Goal: Find specific page/section: Find specific page/section

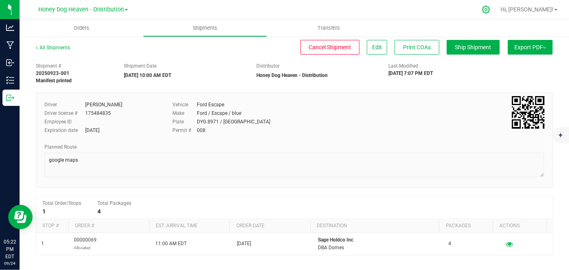
click at [490, 8] on icon at bounding box center [486, 9] width 9 height 9
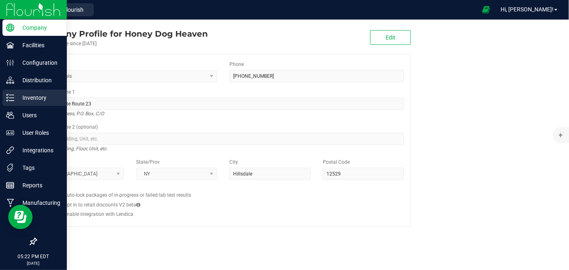
click at [15, 98] on p "Inventory" at bounding box center [38, 98] width 49 height 10
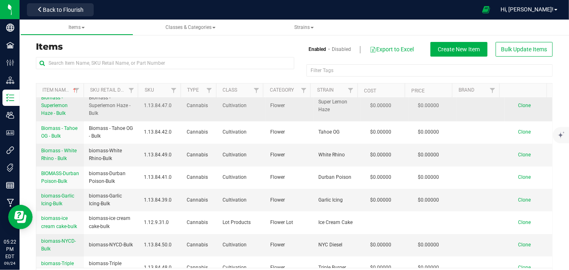
scroll to position [205, 0]
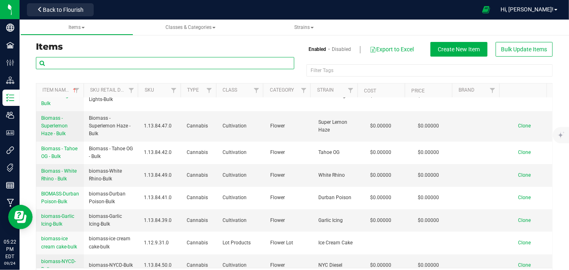
click at [82, 63] on input "text" at bounding box center [165, 63] width 258 height 12
type input "afgoo"
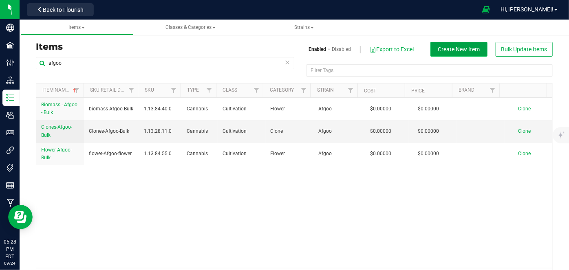
click at [459, 50] on span "Create New Item" at bounding box center [459, 49] width 42 height 7
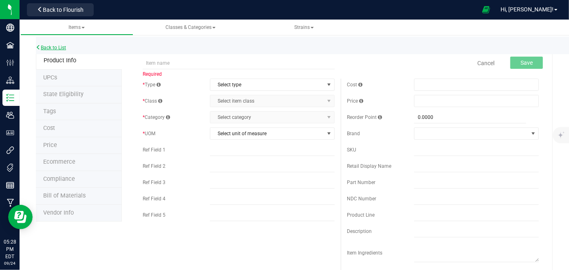
click at [52, 50] on link "Back to List" at bounding box center [51, 48] width 30 height 6
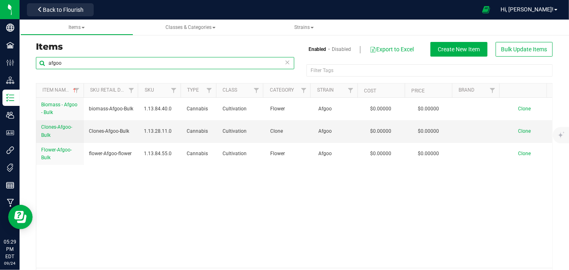
drag, startPoint x: 69, startPoint y: 64, endPoint x: 31, endPoint y: 64, distance: 38.7
click at [31, 64] on div "afgoo Filter Tags Filter Tags Item Name Sku Retail Display Name SKU Type Class …" at bounding box center [294, 173] width 529 height 232
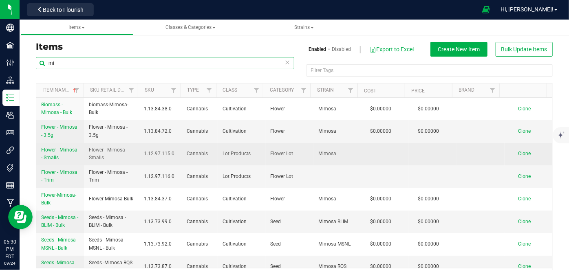
type input "m"
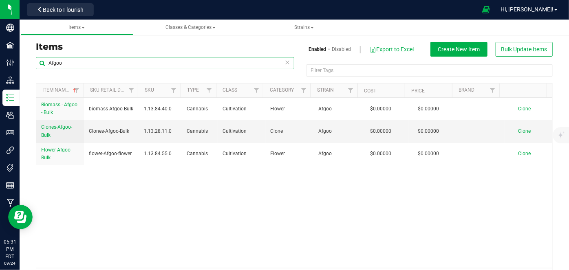
type input "Afgoo"
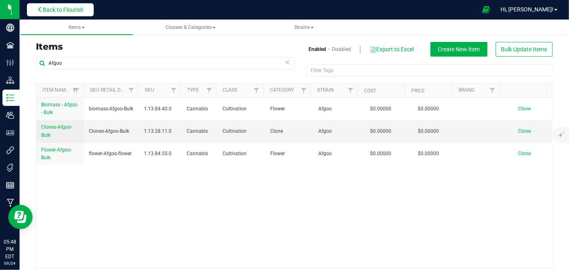
click at [70, 4] on button "Back to Flourish" at bounding box center [60, 9] width 67 height 13
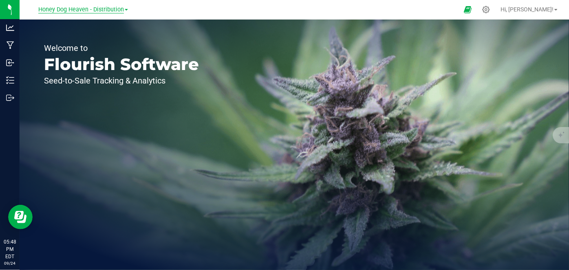
click at [68, 9] on span "Honey Dog Heaven - Distribution" at bounding box center [81, 9] width 86 height 7
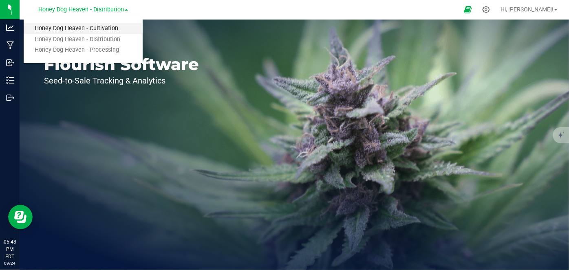
click at [84, 29] on link "Honey Dog Heaven - Cultivation" at bounding box center [83, 28] width 119 height 11
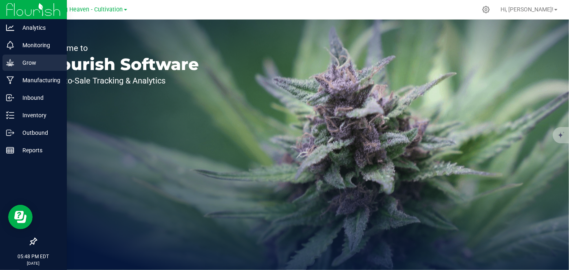
click at [26, 61] on p "Grow" at bounding box center [38, 63] width 49 height 10
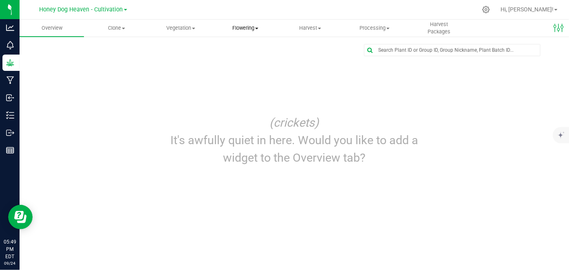
click at [252, 29] on span "Flowering" at bounding box center [246, 27] width 64 height 7
click at [311, 28] on span "Harvest" at bounding box center [310, 27] width 64 height 7
click at [300, 49] on span "Harvests" at bounding box center [300, 49] width 45 height 7
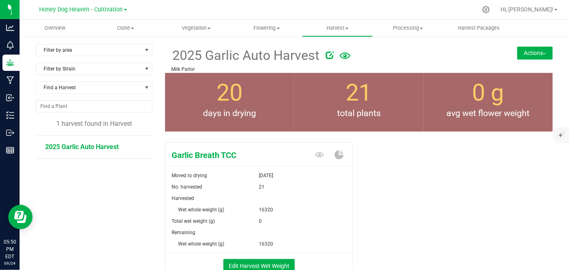
click at [537, 53] on button "Actions" at bounding box center [534, 52] width 35 height 13
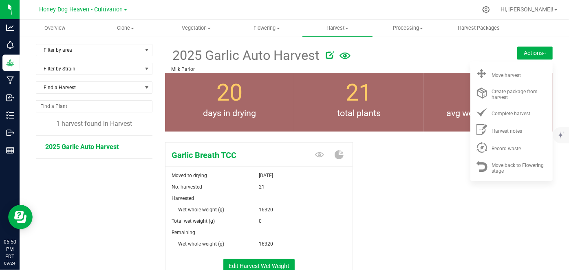
click at [450, 179] on div "Garlic Breath TCC Moved to drying [DATE] No. harvested 21 Harvested Wet whole w…" at bounding box center [359, 218] width 388 height 159
click at [195, 28] on span "Vegetation" at bounding box center [196, 27] width 70 height 7
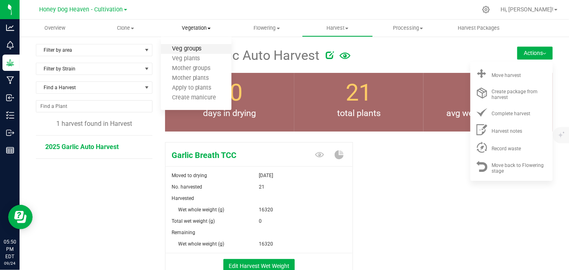
click at [194, 50] on span "Veg groups" at bounding box center [187, 49] width 52 height 7
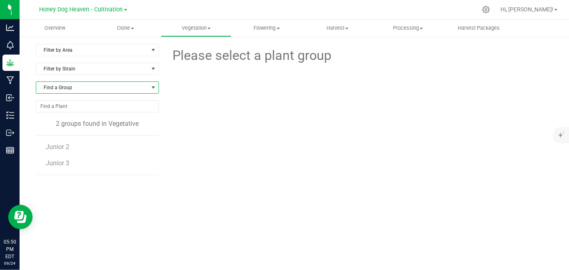
click at [150, 88] on span at bounding box center [153, 87] width 7 height 7
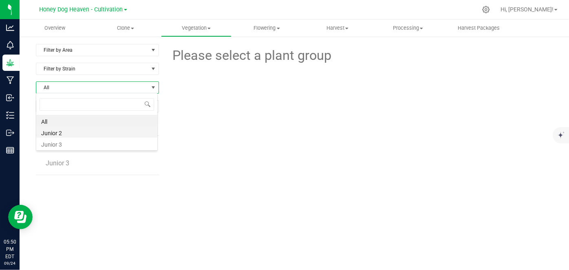
click at [59, 131] on li "Junior 2" at bounding box center [96, 131] width 121 height 11
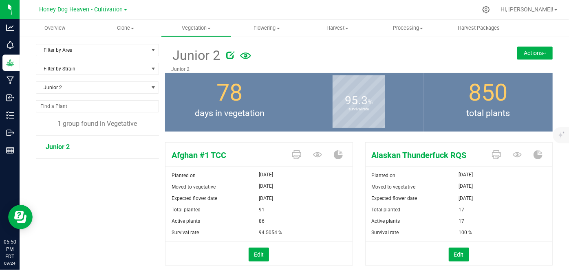
click at [541, 51] on button "Actions" at bounding box center [534, 52] width 35 height 13
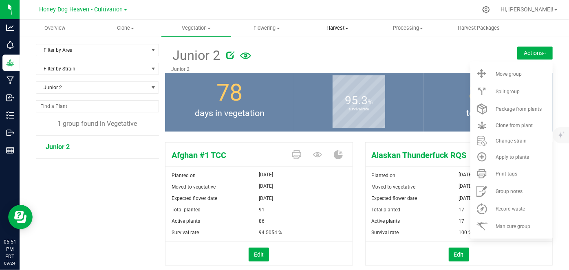
click at [334, 29] on span "Harvest" at bounding box center [337, 27] width 70 height 7
click at [379, 51] on div at bounding box center [357, 54] width 262 height 16
